Goal: Task Accomplishment & Management: Manage account settings

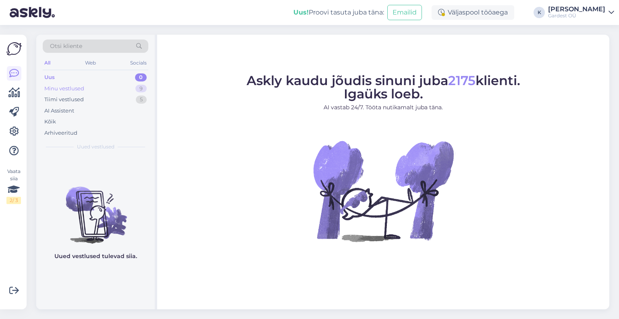
click at [104, 88] on div "Minu vestlused 9" at bounding box center [96, 88] width 106 height 11
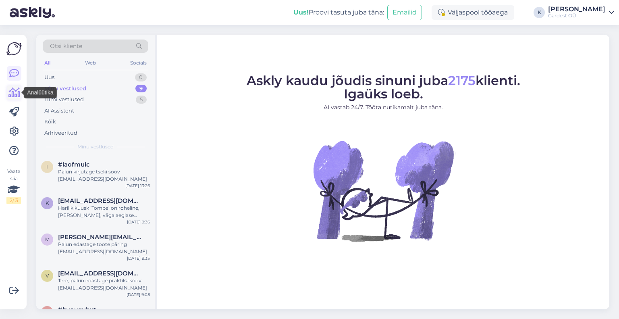
click at [13, 93] on icon at bounding box center [14, 93] width 12 height 10
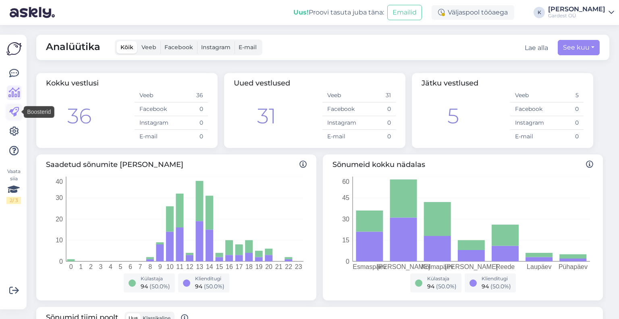
click at [15, 110] on icon at bounding box center [14, 112] width 10 height 10
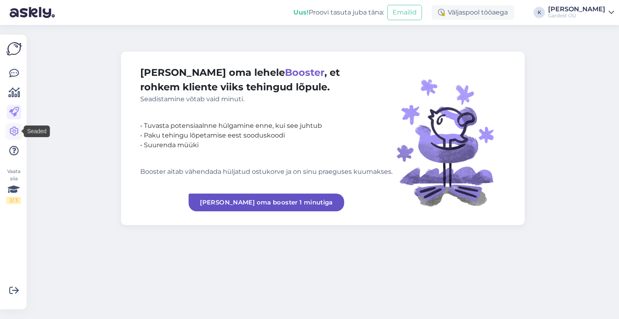
click at [14, 131] on icon at bounding box center [14, 132] width 10 height 10
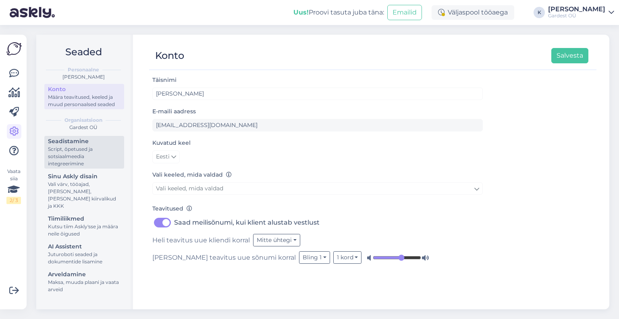
click at [69, 146] on div "Script, õpetused ja sotsiaalmeedia integreerimine" at bounding box center [84, 157] width 73 height 22
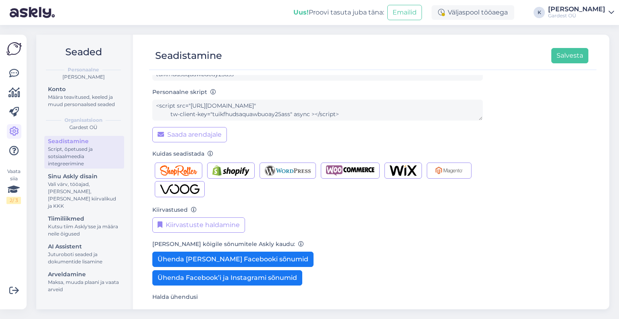
scroll to position [74, 0]
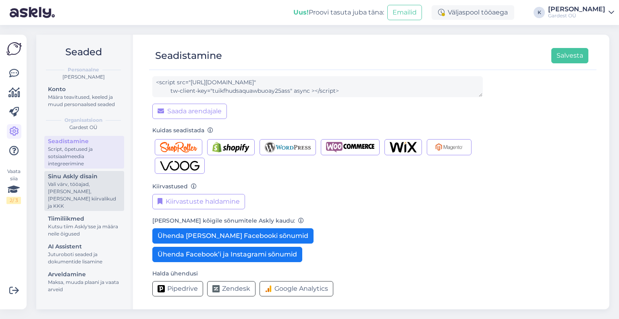
click at [64, 190] on div "Vali värv, tööajad, [PERSON_NAME], [PERSON_NAME] kiirvalikud ja KKK" at bounding box center [84, 195] width 73 height 29
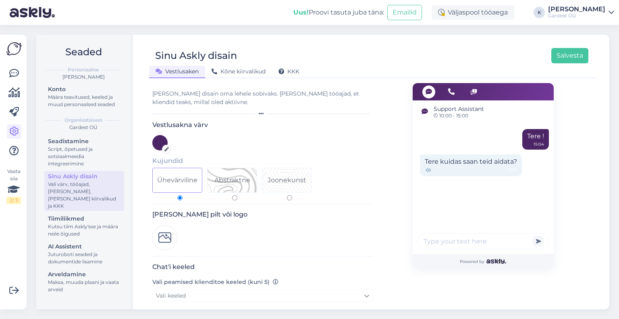
click at [64, 190] on div "Vali värv, tööajad, [PERSON_NAME], [PERSON_NAME] kiirvalikud ja KKK" at bounding box center [84, 195] width 73 height 29
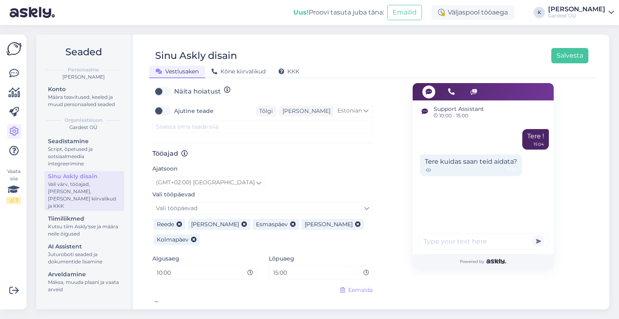
scroll to position [402, 0]
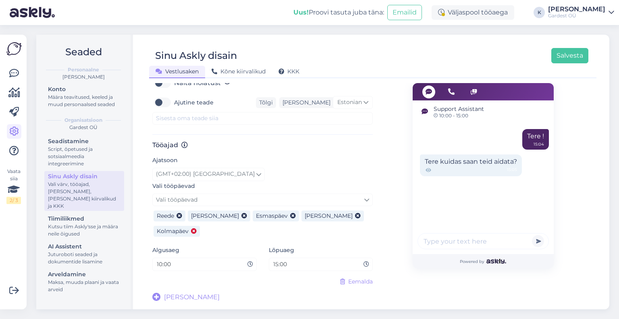
click at [192, 231] on icon at bounding box center [194, 232] width 6 height 6
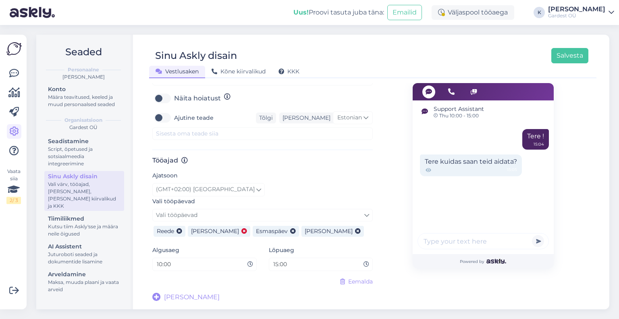
click at [242, 231] on icon at bounding box center [245, 232] width 6 height 6
click at [575, 54] on button "Salvesta" at bounding box center [570, 55] width 37 height 15
